Goal: Navigation & Orientation: Find specific page/section

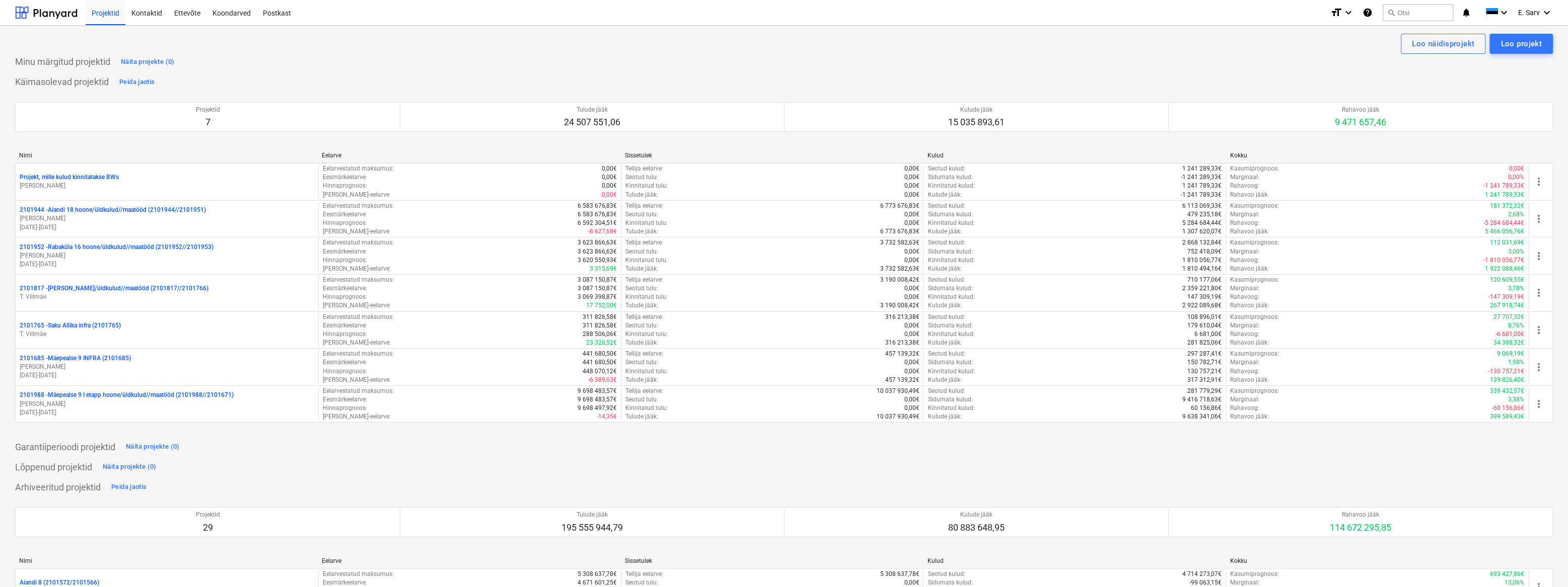
drag, startPoint x: 1209, startPoint y: 58, endPoint x: 1126, endPoint y: 56, distance: 83.0
click at [1209, 58] on div "Minu märgitud projektid Näita projekte (0)" at bounding box center [784, 62] width 1538 height 16
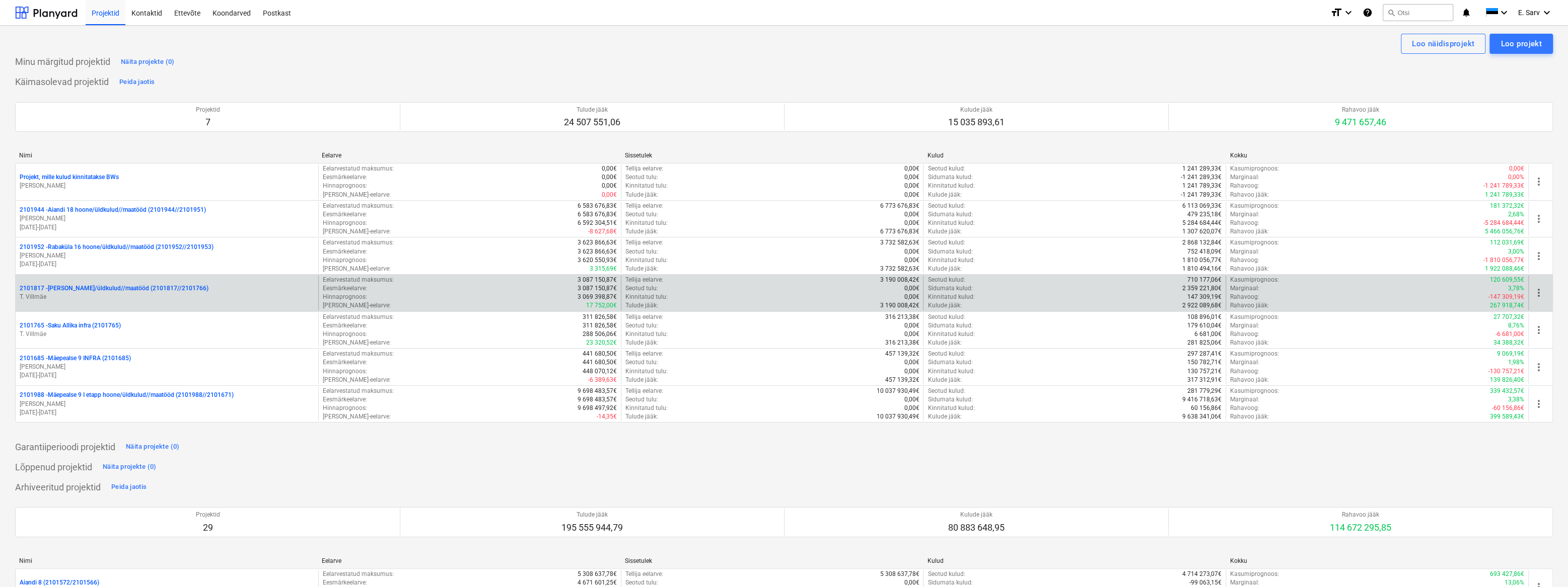
click at [95, 294] on p "T. Villmäe" at bounding box center [167, 297] width 294 height 9
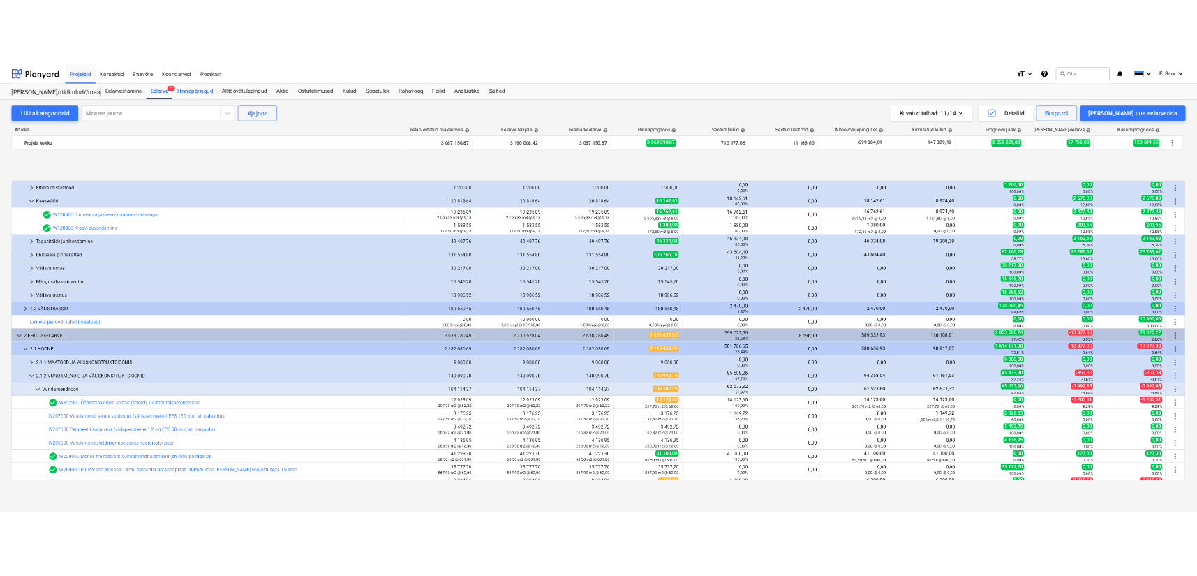
scroll to position [553, 0]
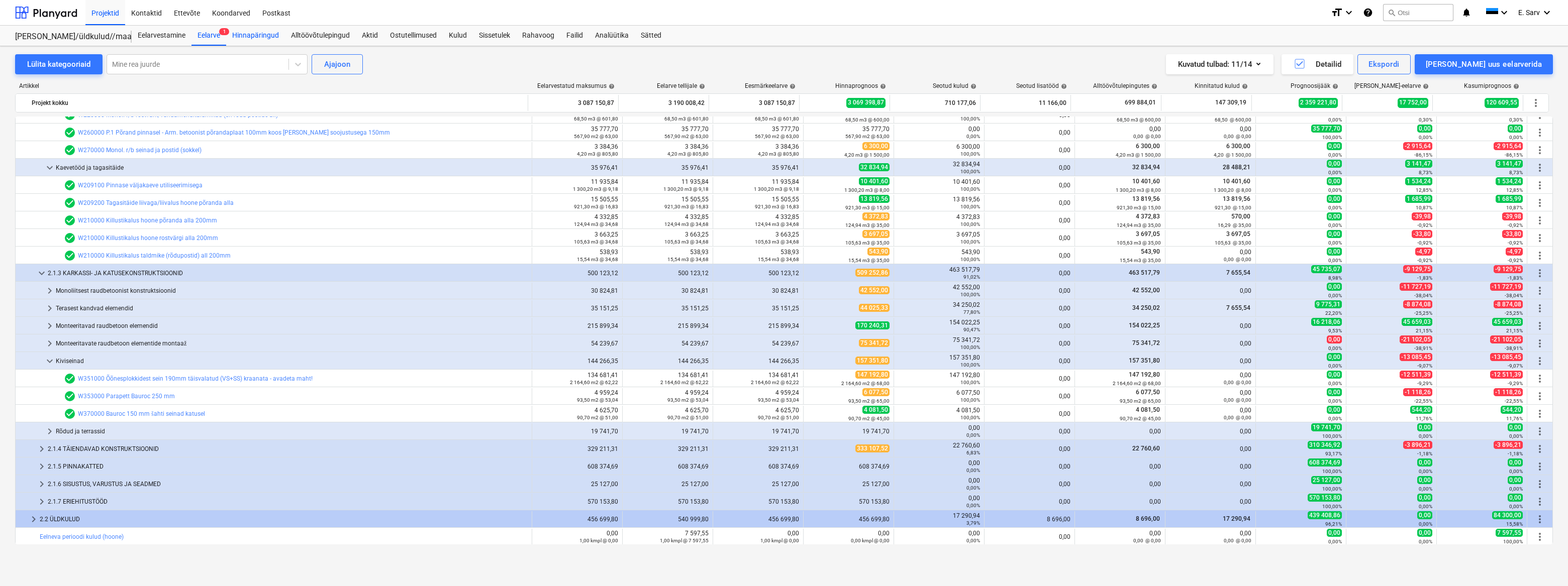
click at [259, 34] on div "Hinnapäringud" at bounding box center [256, 36] width 59 height 20
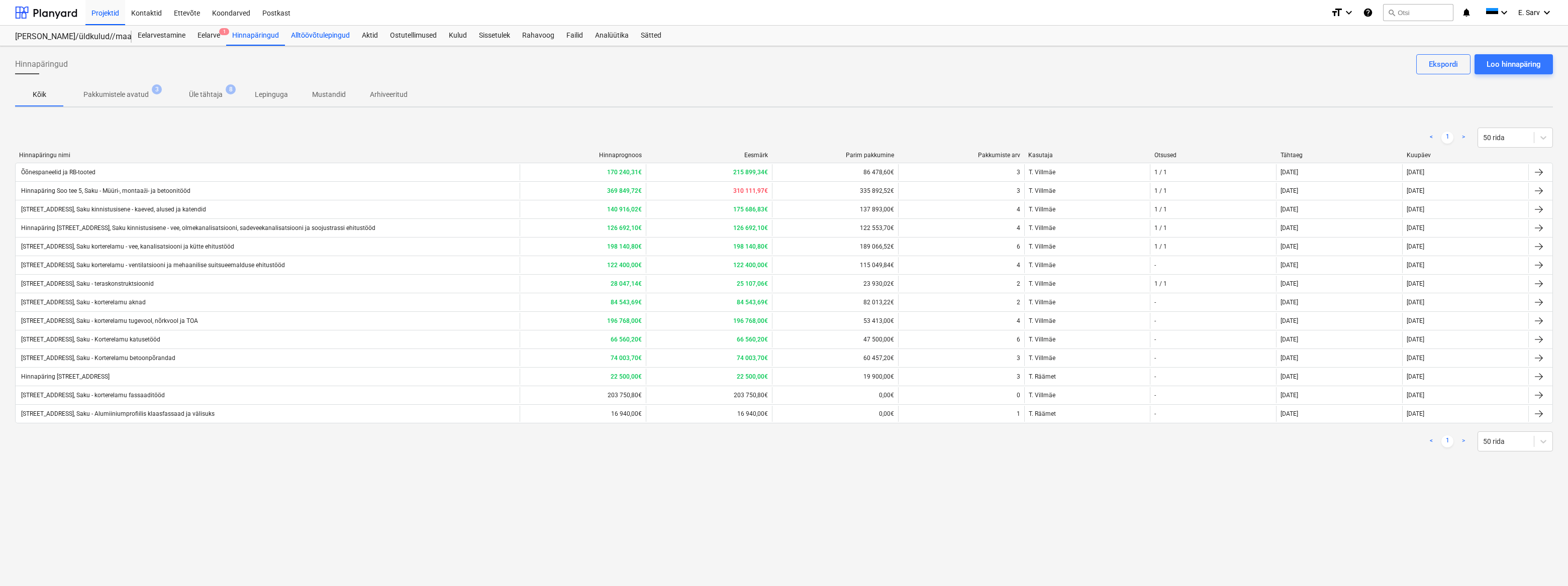
click at [331, 32] on div "Alltöövõtulepingud" at bounding box center [321, 36] width 71 height 20
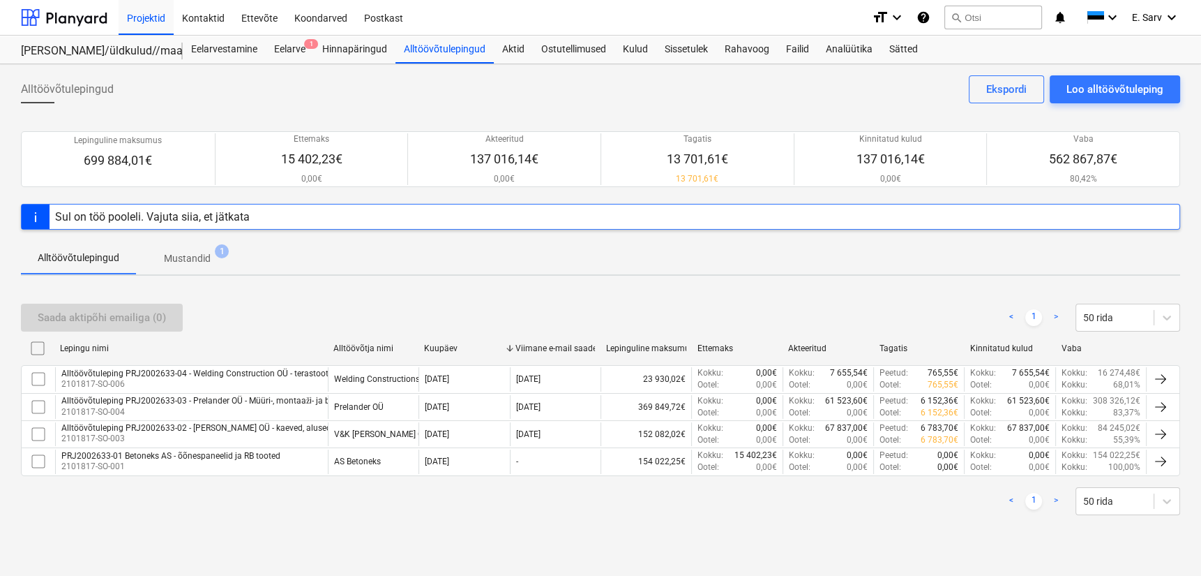
click at [446, 541] on div "Alltöövõtulepingud Loo alltöövõtuleping Ekspordi Lepinguline maksumus 699 884,0…" at bounding box center [600, 319] width 1201 height 511
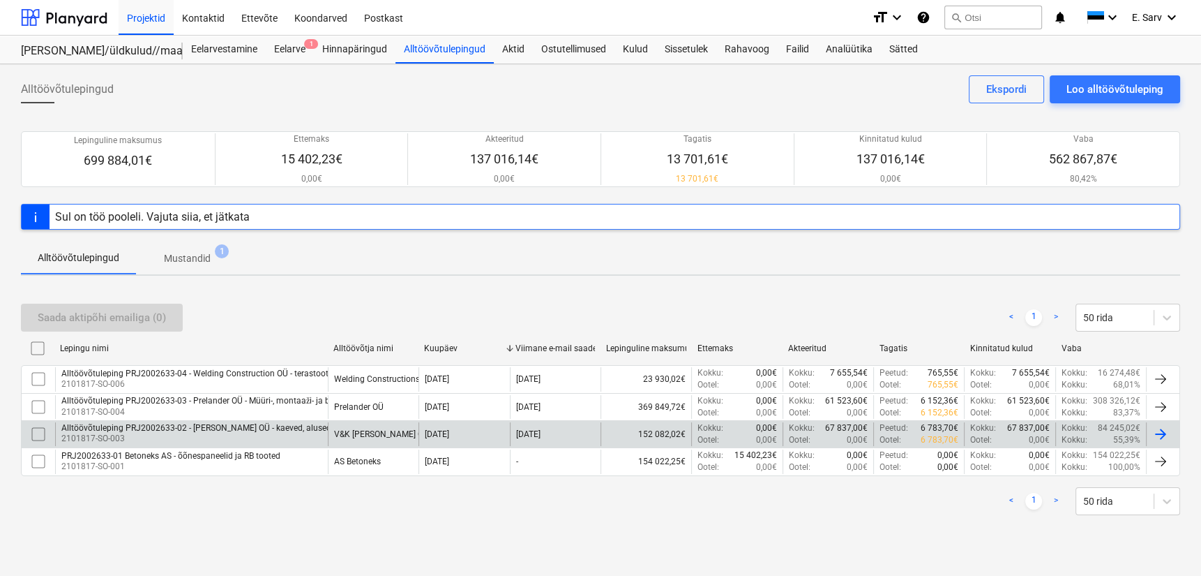
click at [280, 424] on div "Alltöövõtuleping PRJ2002633-02 - [PERSON_NAME] OÜ - kaeved, alused ja katendid" at bounding box center [218, 428] width 314 height 10
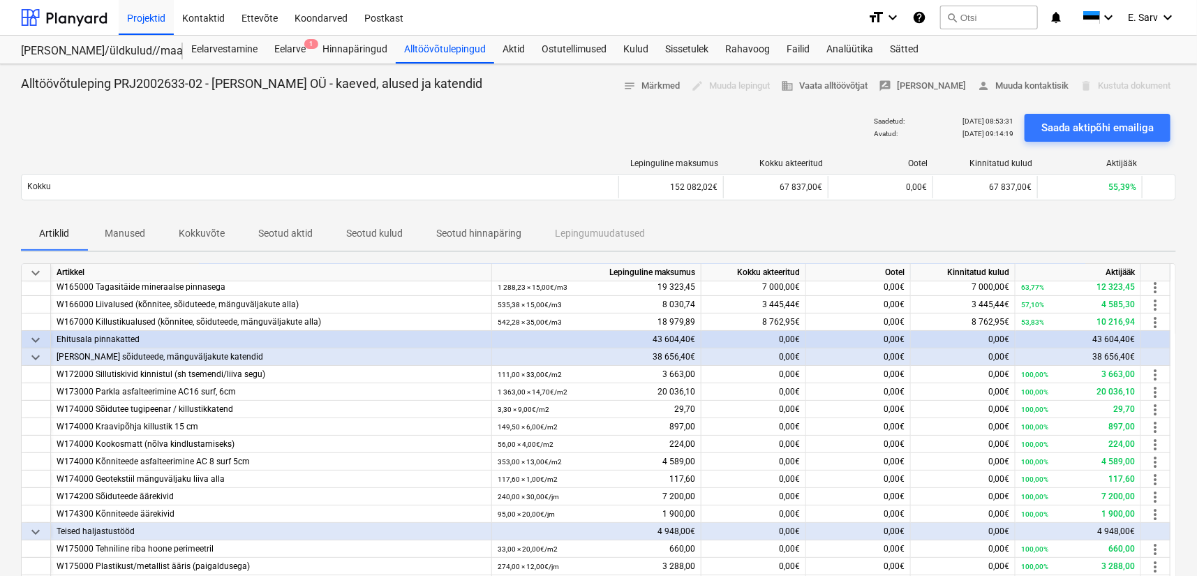
scroll to position [77, 0]
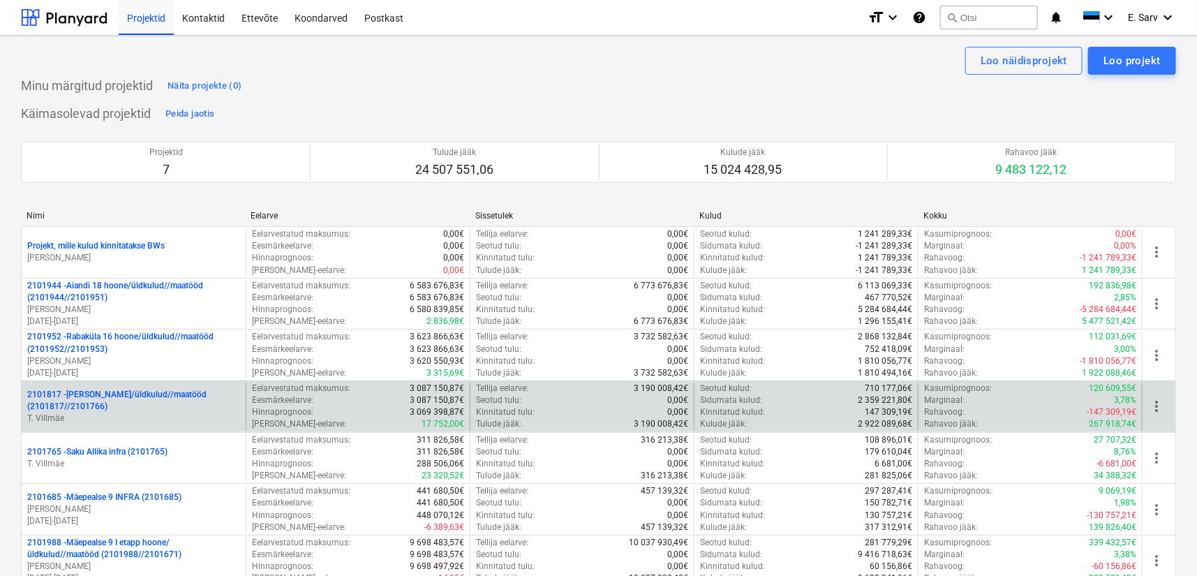
click at [100, 409] on p "2101817 - [PERSON_NAME]/üldkulud//maatööd (2101817//2101766)" at bounding box center [133, 401] width 213 height 24
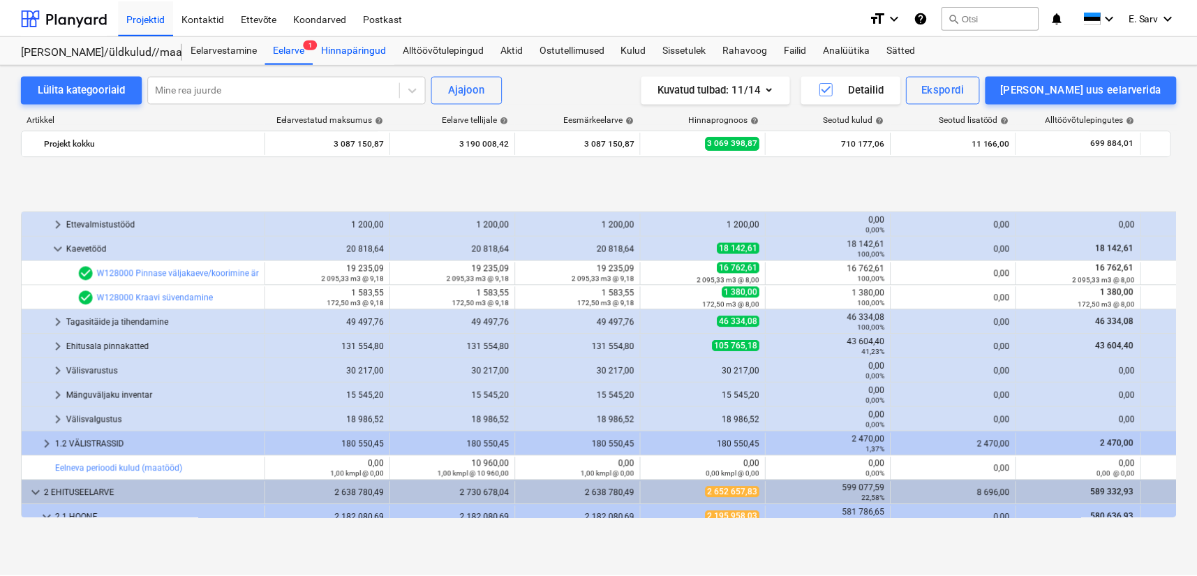
scroll to position [553, 0]
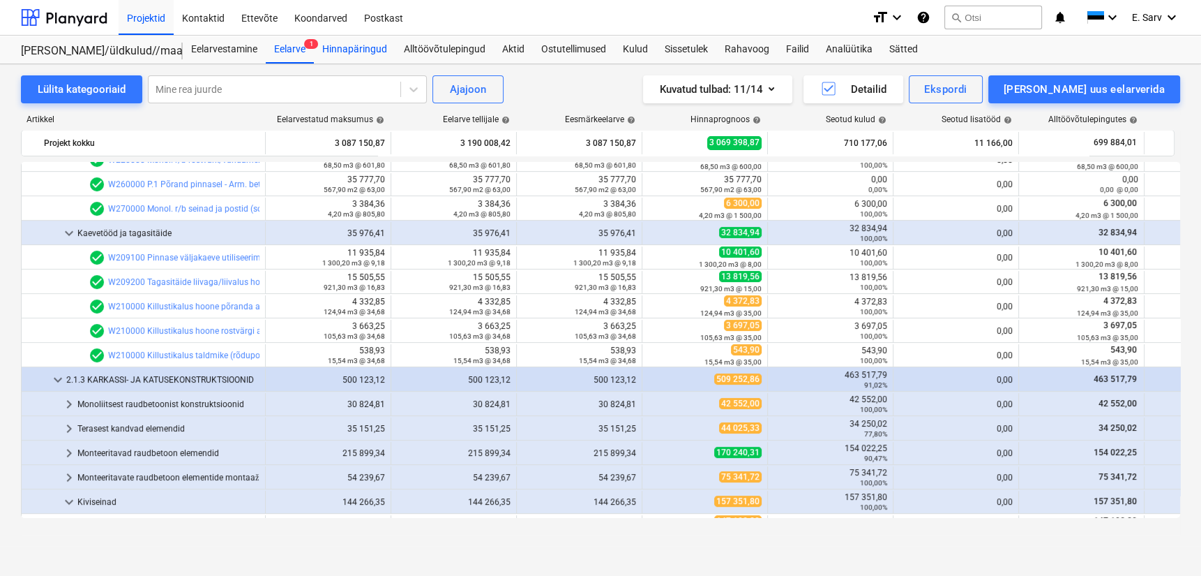
click at [361, 50] on div "Hinnapäringud" at bounding box center [355, 50] width 82 height 28
